Goal: Task Accomplishment & Management: Manage account settings

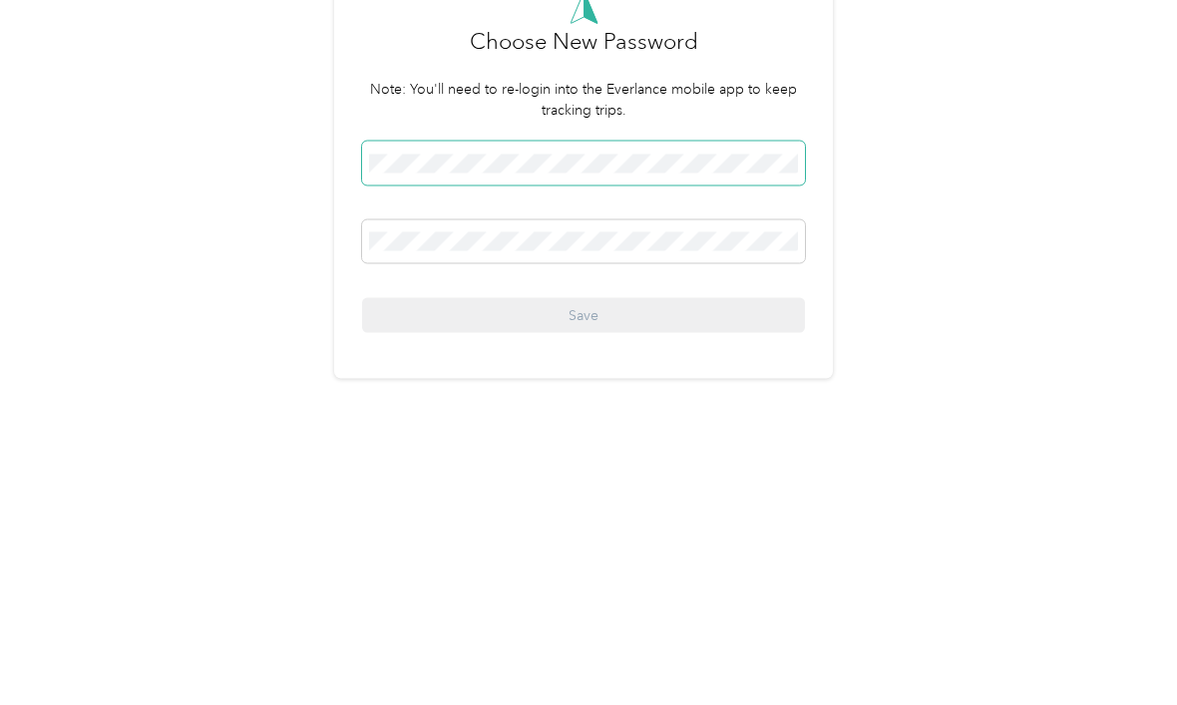
scroll to position [38, 0]
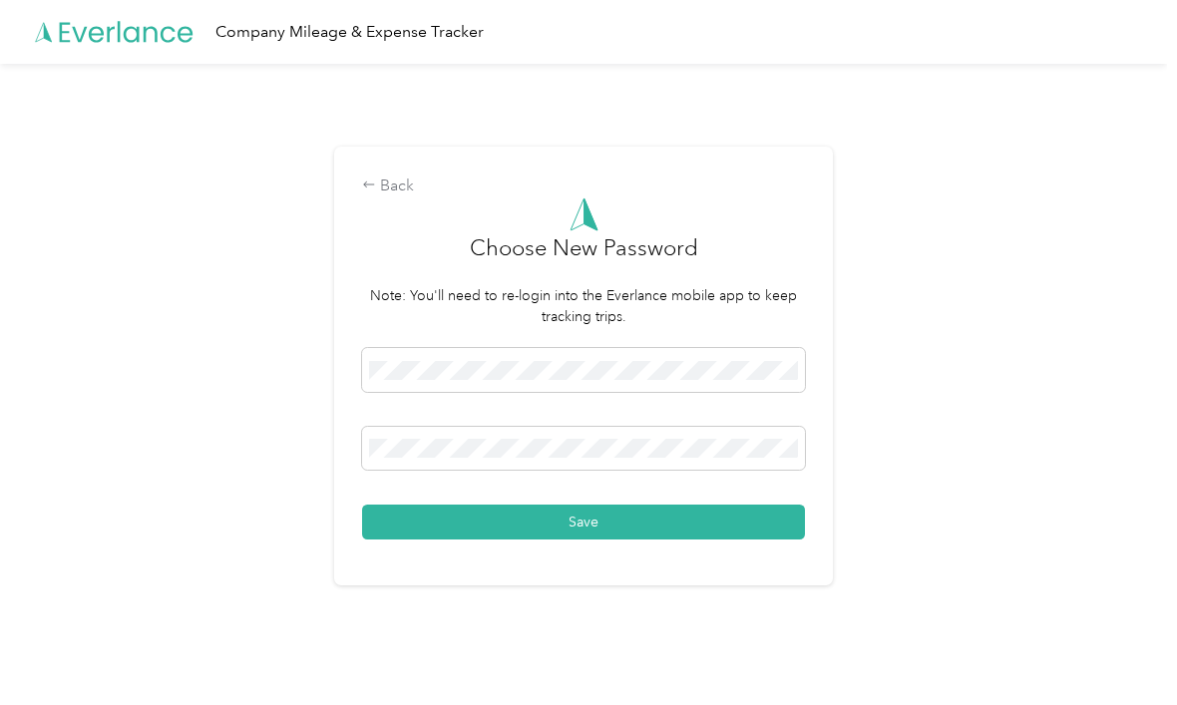
click at [633, 512] on button "Save" at bounding box center [583, 522] width 443 height 35
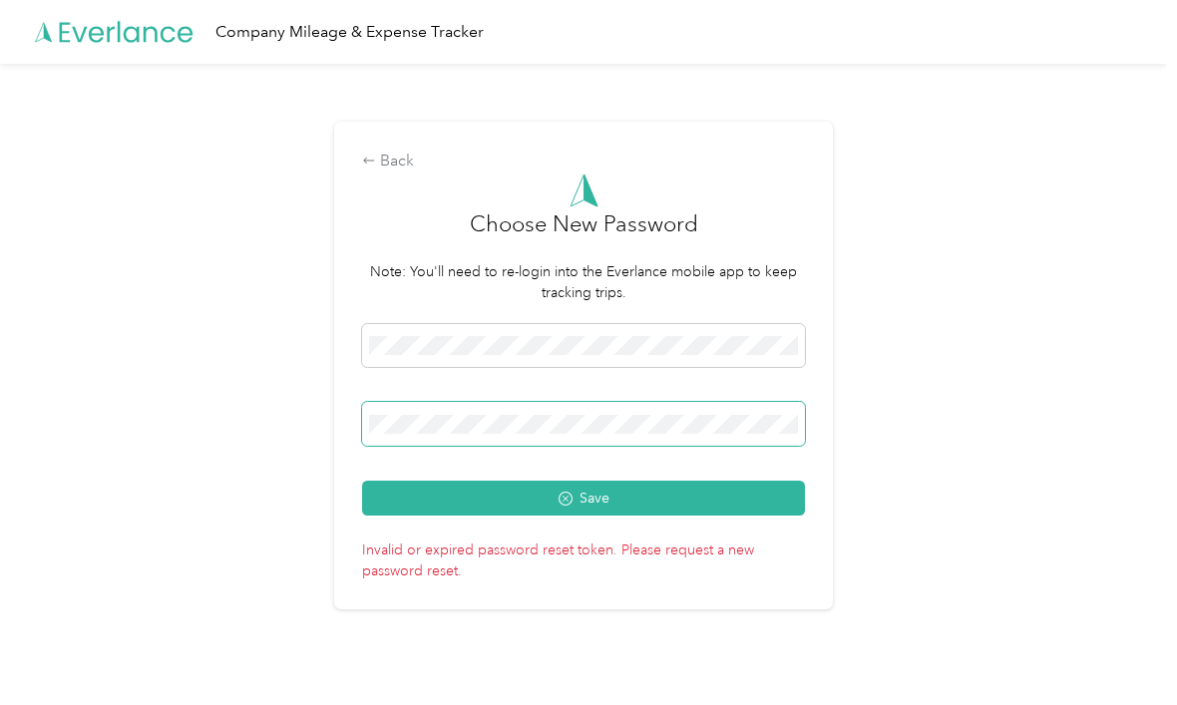
click at [589, 489] on button "Save" at bounding box center [583, 498] width 443 height 35
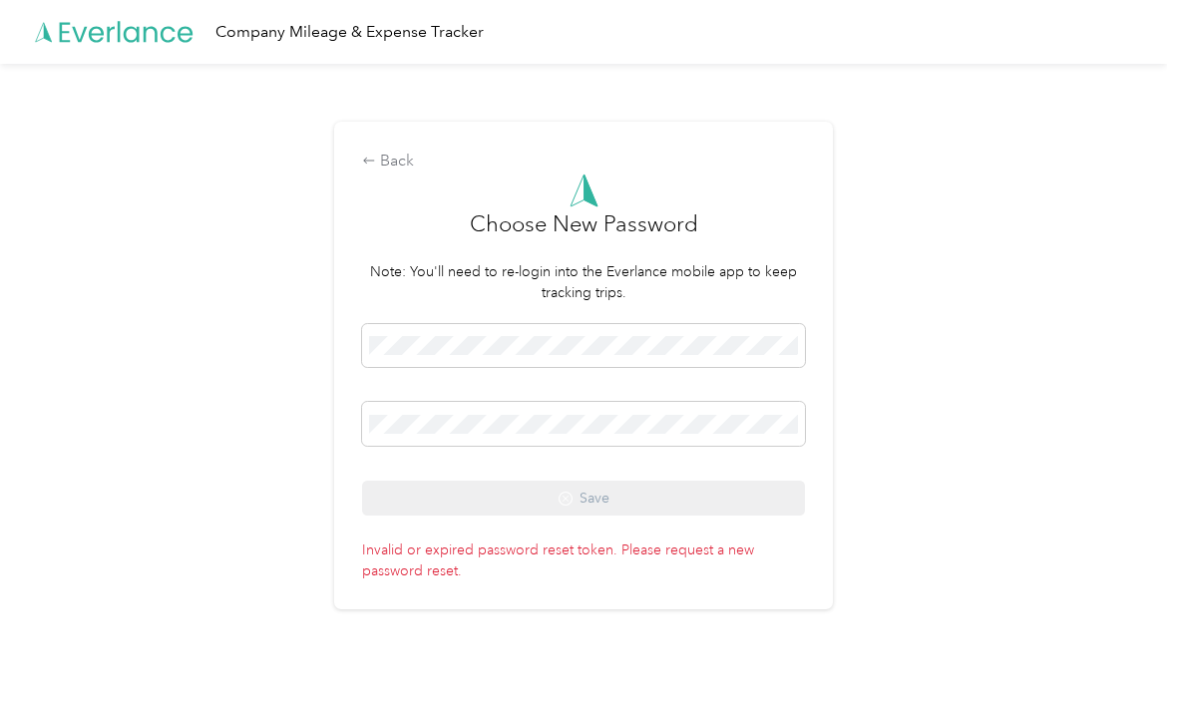
click at [436, 324] on span at bounding box center [583, 346] width 443 height 44
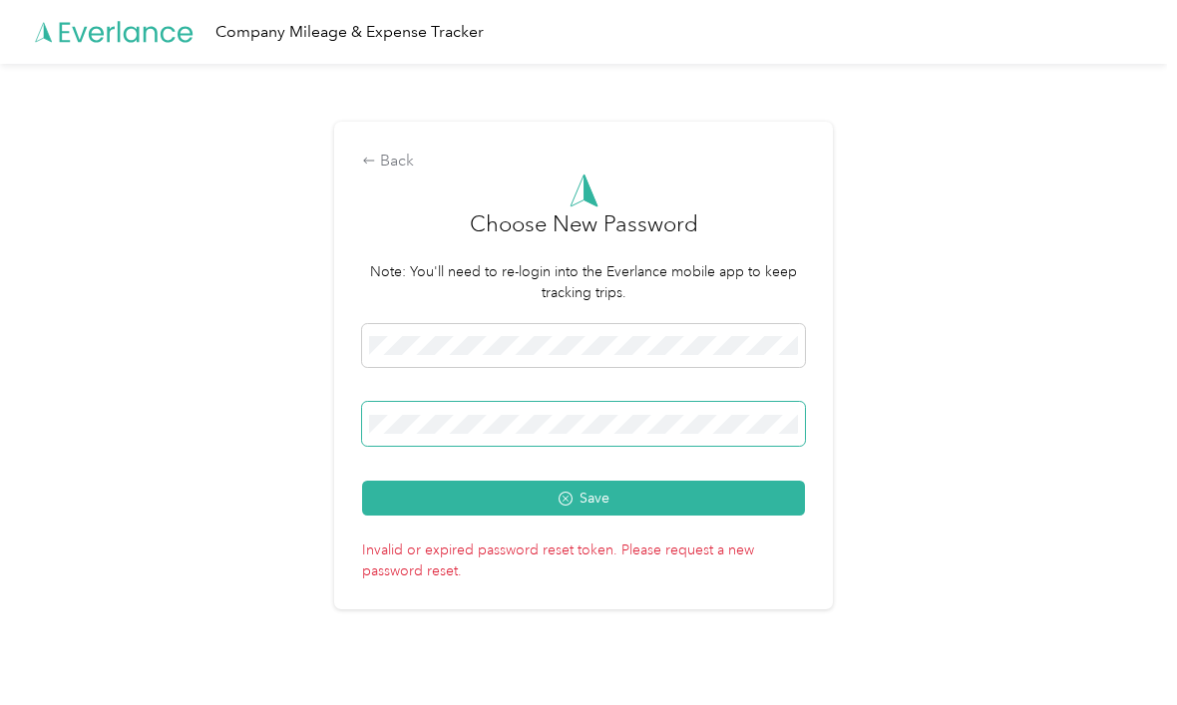
click at [589, 489] on button "Save" at bounding box center [583, 498] width 443 height 35
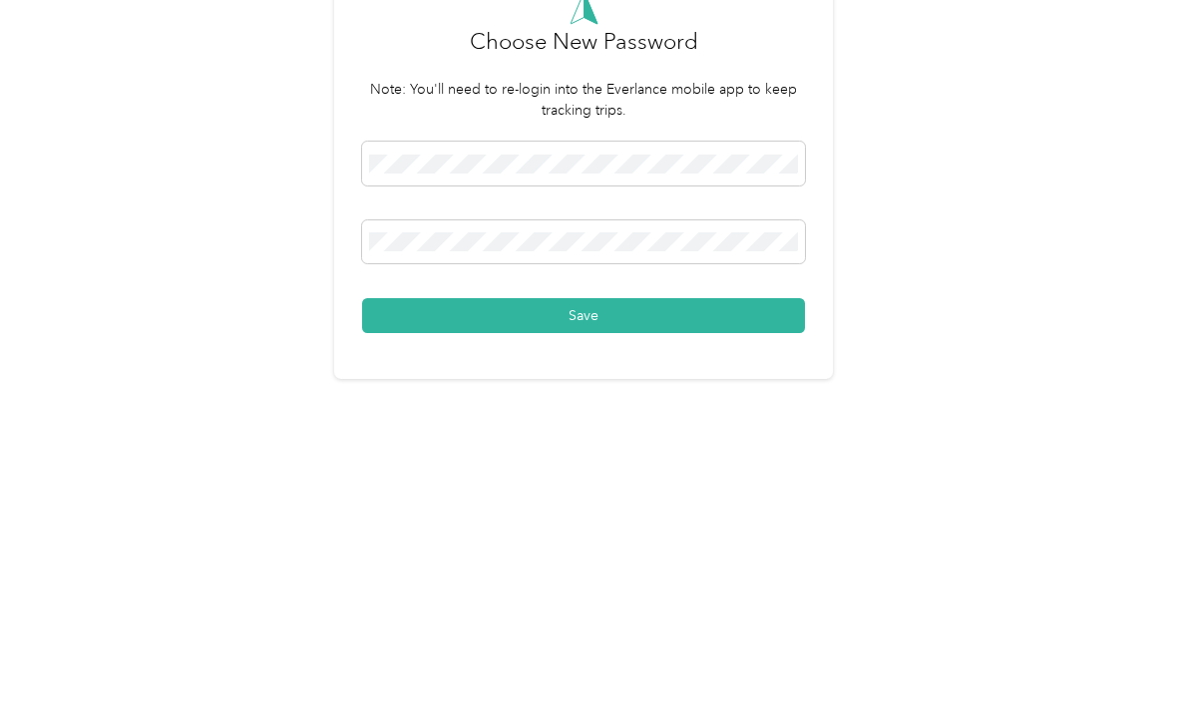
click at [743, 505] on button "Save" at bounding box center [583, 522] width 443 height 35
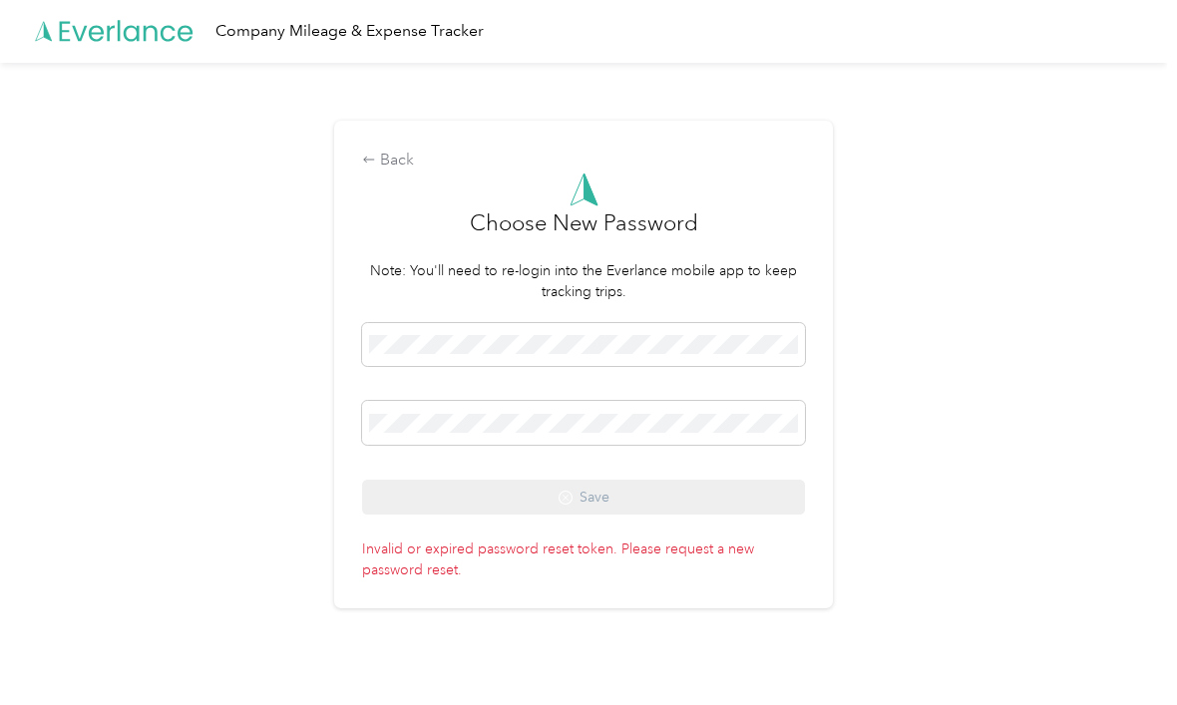
click at [396, 153] on div "Back" at bounding box center [583, 162] width 443 height 24
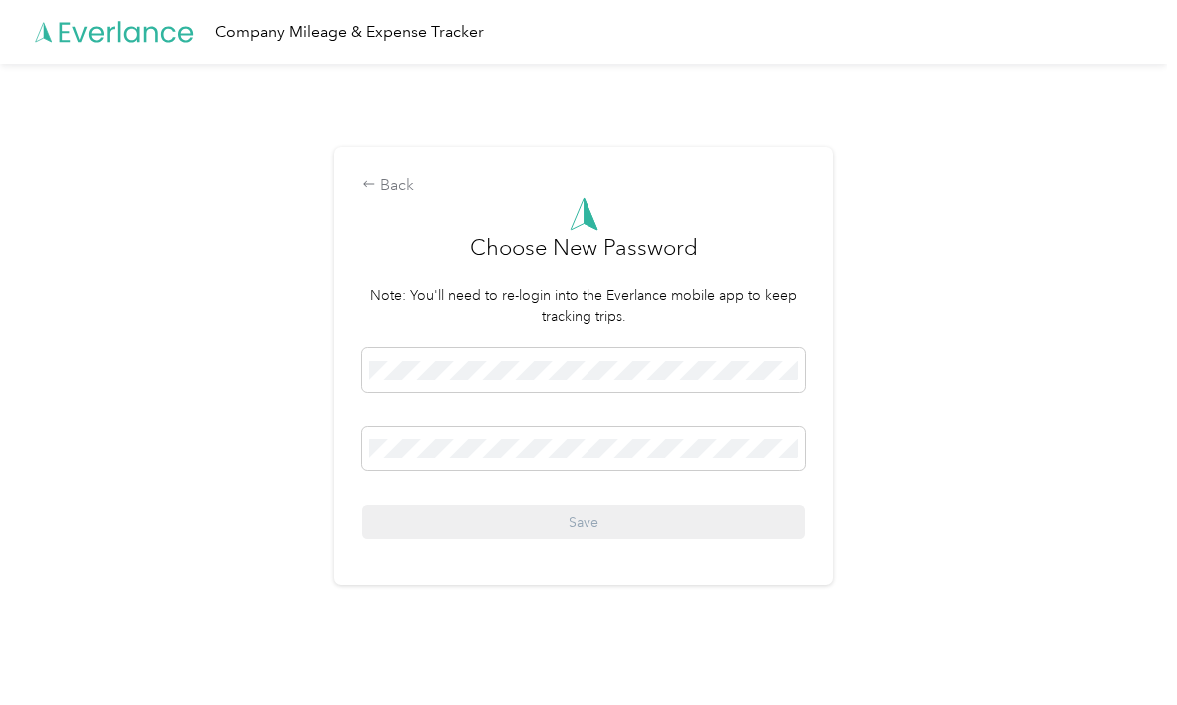
click at [407, 199] on div "Back" at bounding box center [583, 187] width 443 height 24
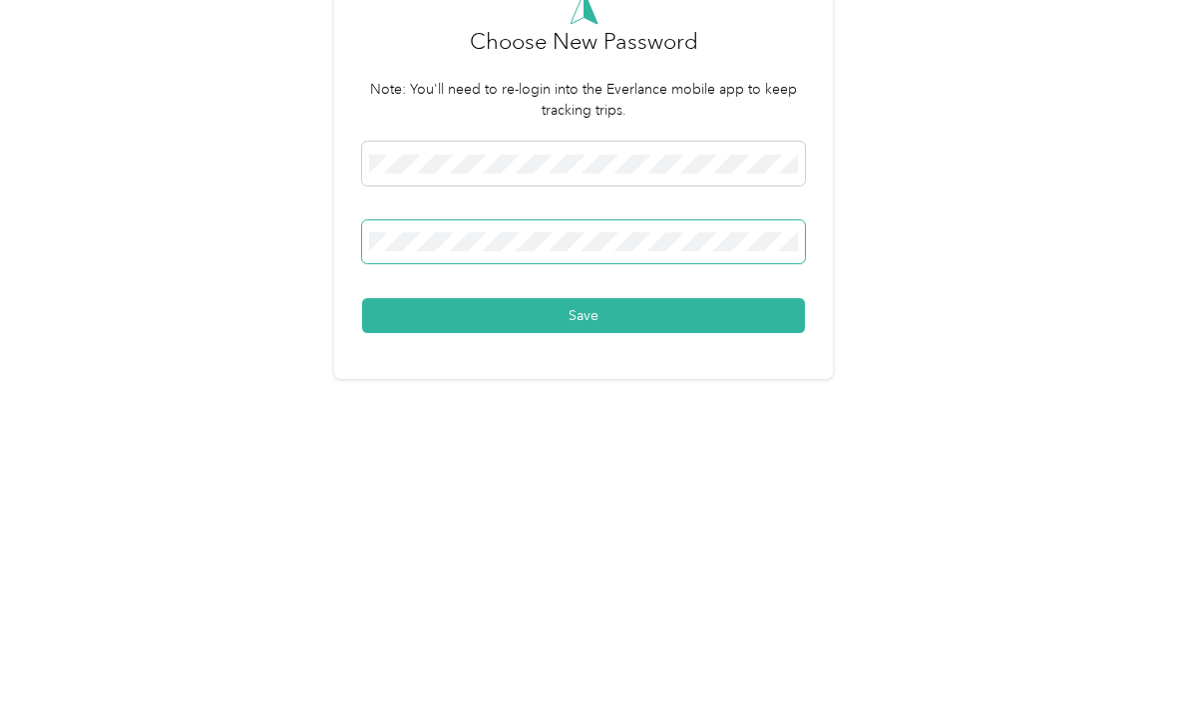
click at [589, 505] on button "Save" at bounding box center [583, 522] width 443 height 35
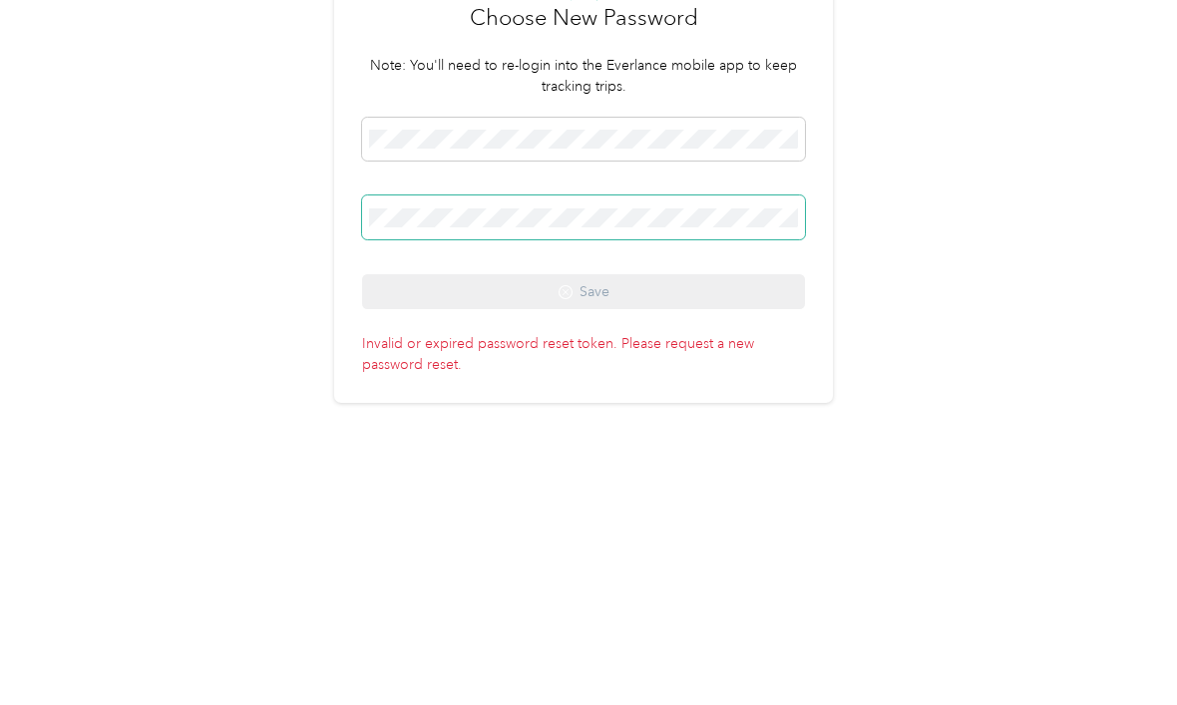
scroll to position [38, 0]
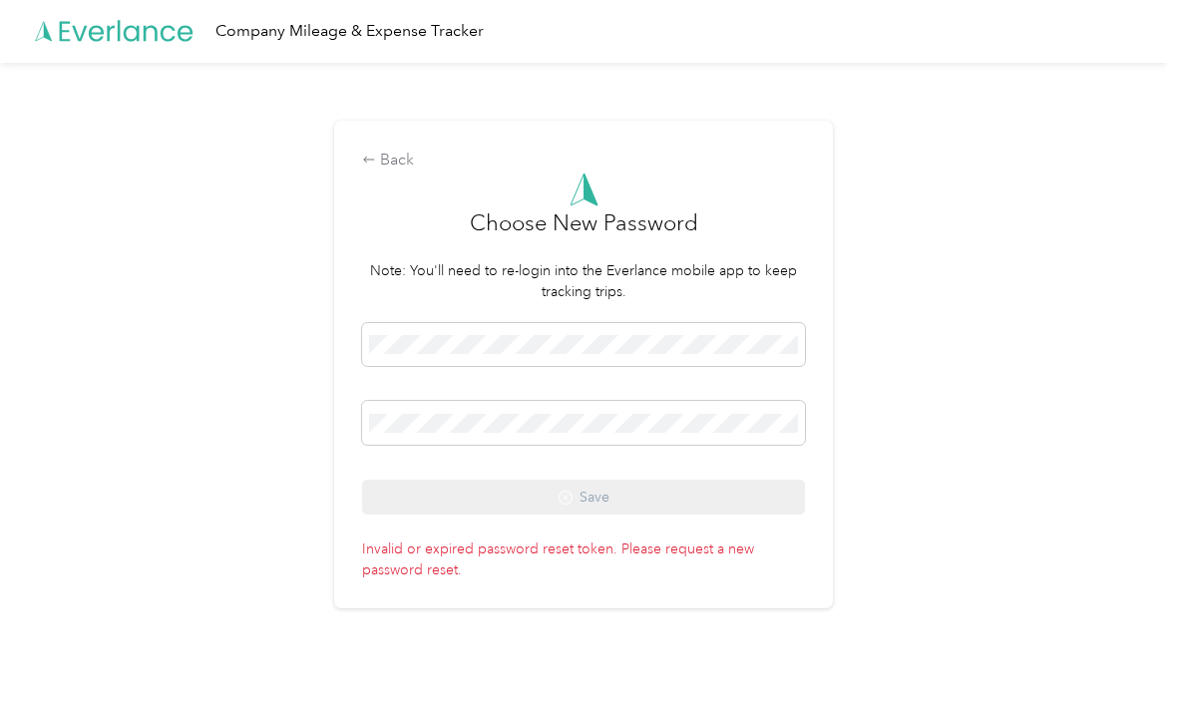
click at [374, 156] on icon at bounding box center [369, 161] width 14 height 14
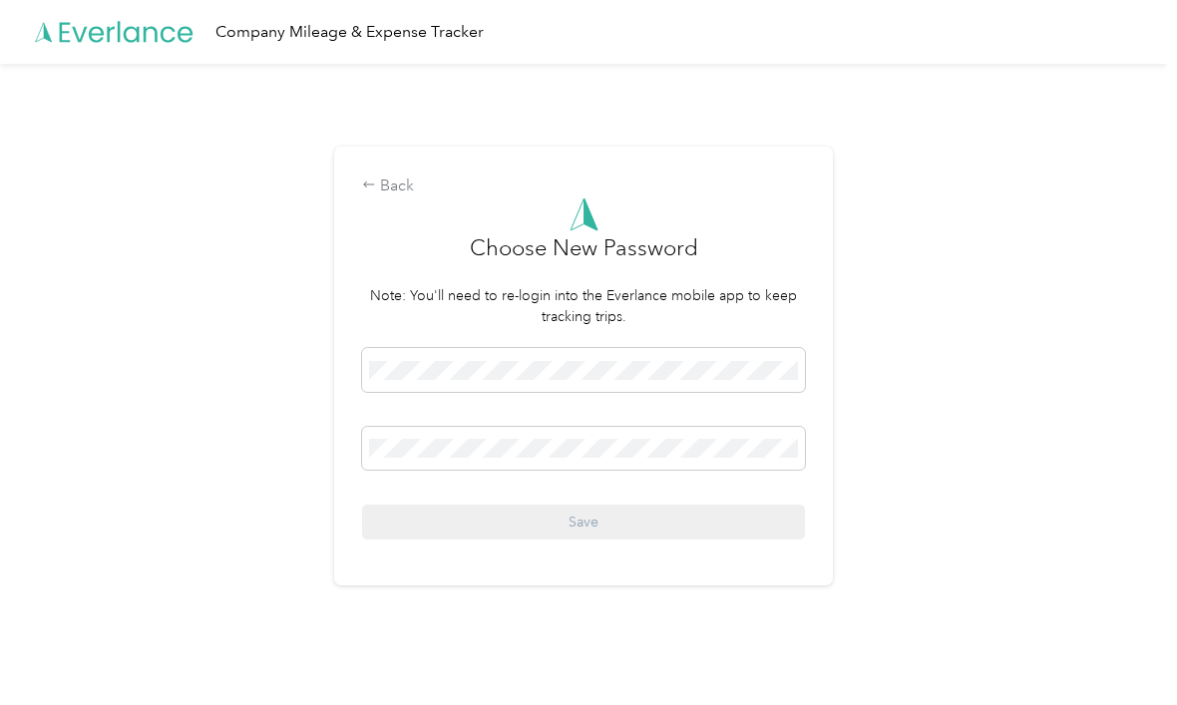
click at [736, 399] on div at bounding box center [583, 373] width 443 height 51
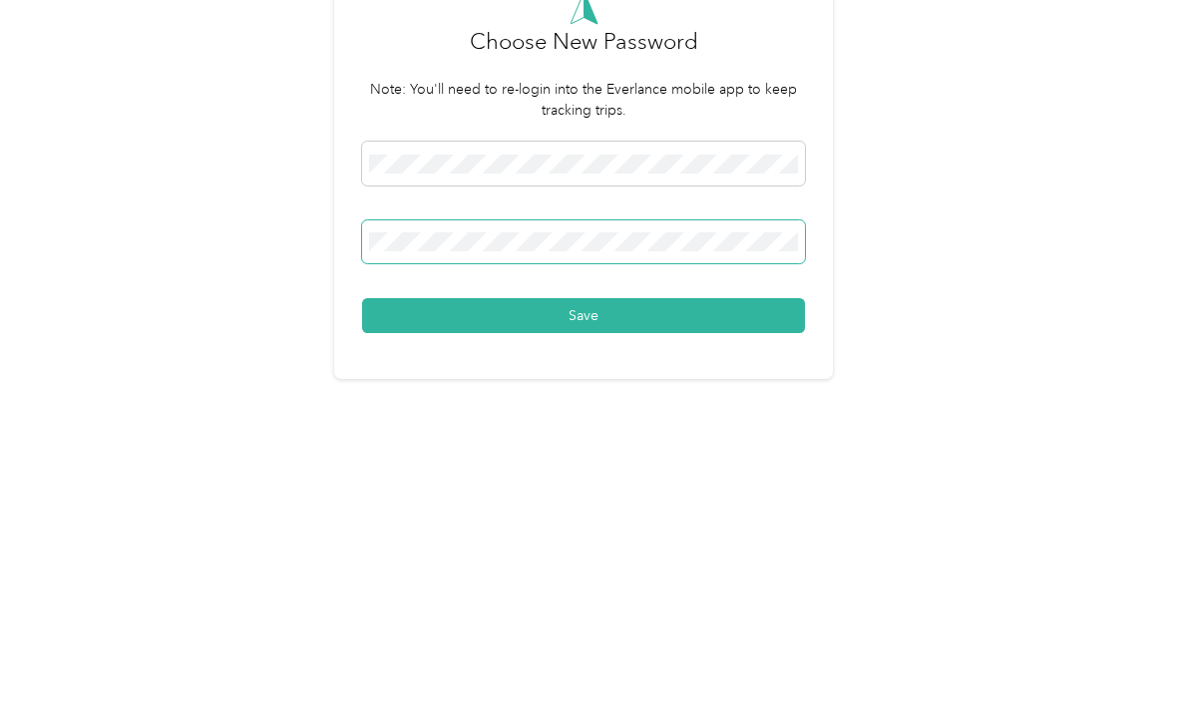
click at [589, 505] on button "Save" at bounding box center [583, 522] width 443 height 35
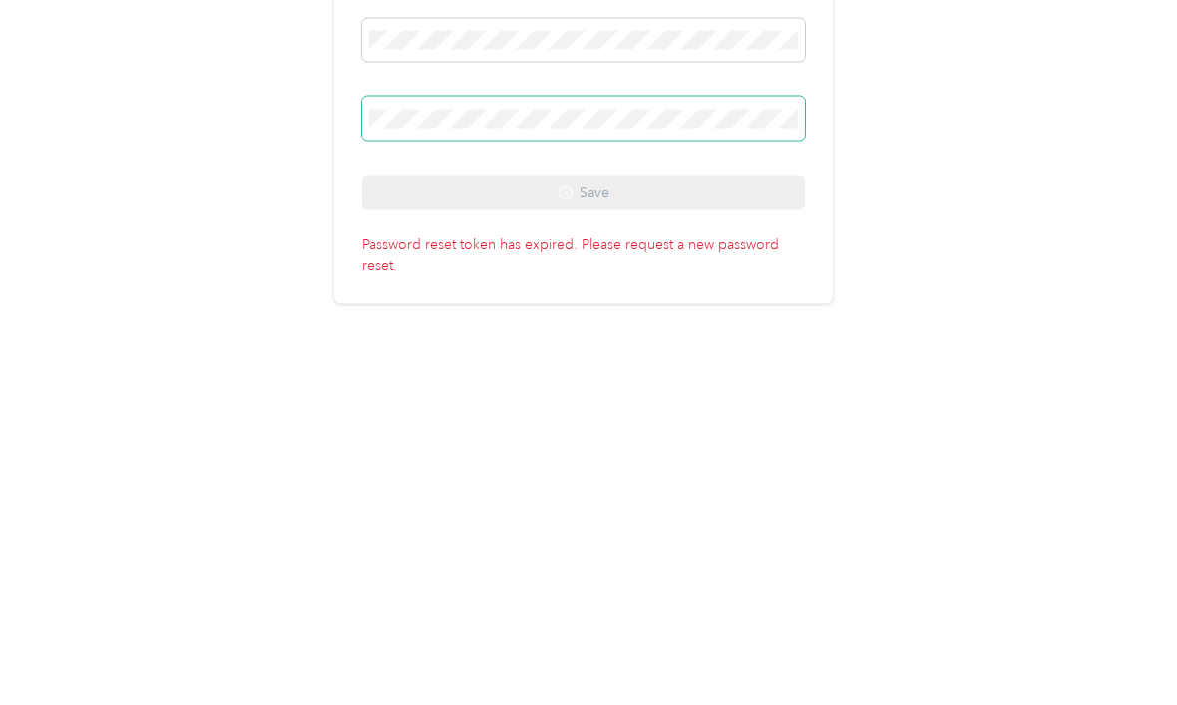
scroll to position [38, 0]
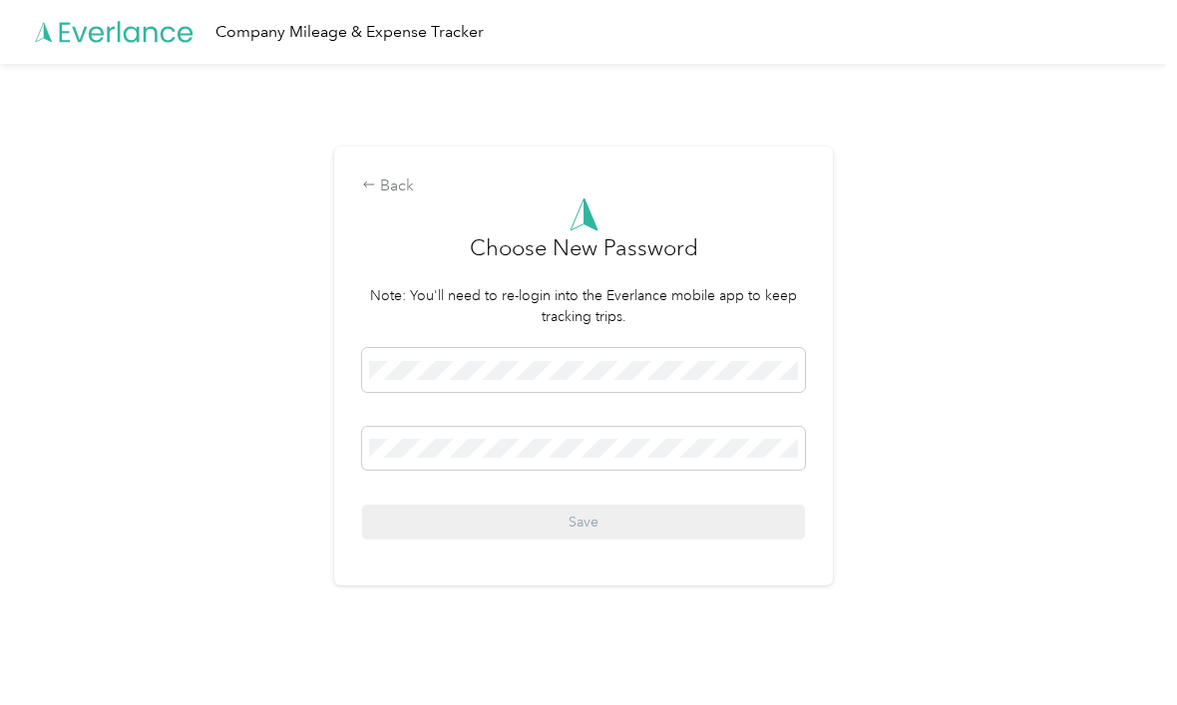
click at [130, 44] on icon at bounding box center [115, 32] width 160 height 115
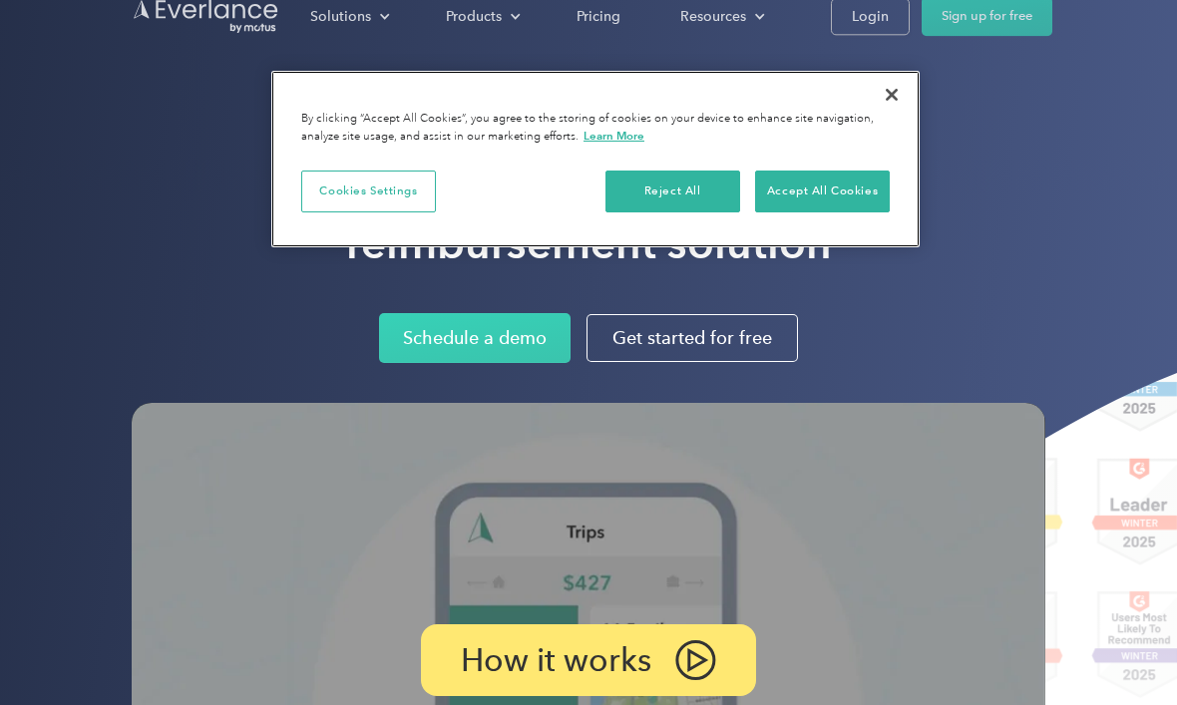
click at [902, 99] on button "Close" at bounding box center [892, 95] width 44 height 44
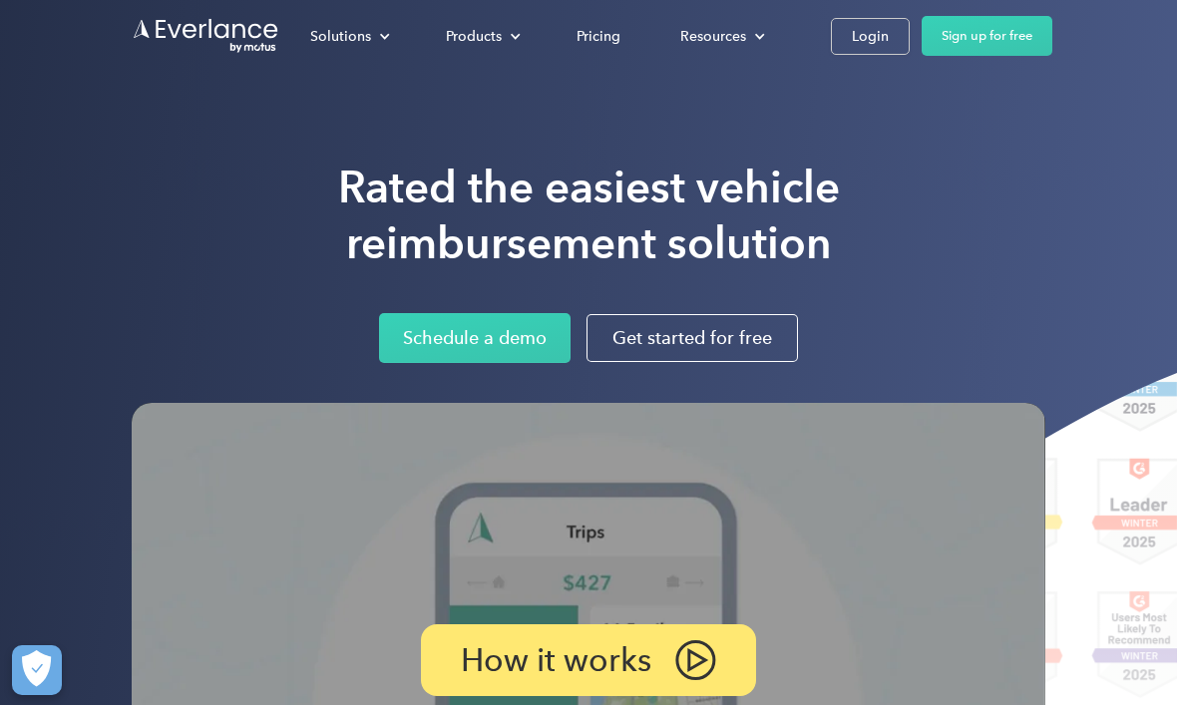
click at [991, 34] on link "Sign up for free" at bounding box center [987, 36] width 131 height 40
